Goal: Task Accomplishment & Management: Use online tool/utility

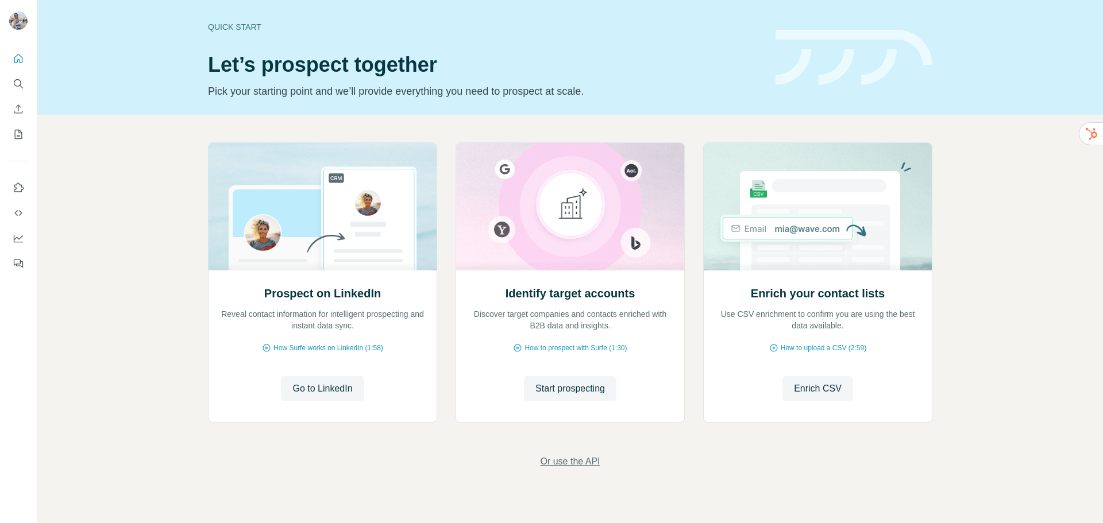
click at [566, 458] on span "Or use the API" at bounding box center [570, 462] width 60 height 14
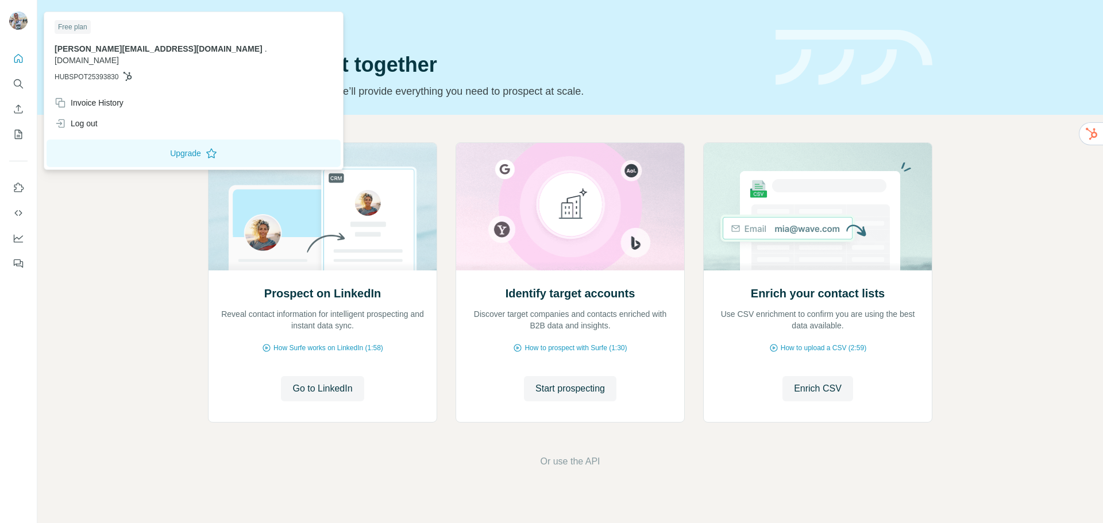
click at [14, 29] on div at bounding box center [18, 21] width 18 height 21
click at [120, 144] on button "Upgrade" at bounding box center [194, 154] width 294 height 28
